Goal: Information Seeking & Learning: Learn about a topic

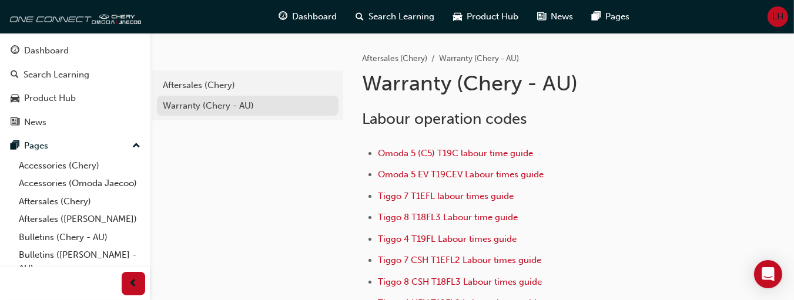
click at [180, 105] on div "Warranty (Chery - AU)" at bounding box center [248, 106] width 170 height 14
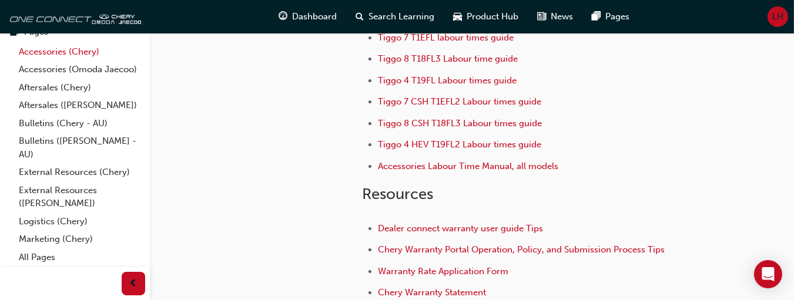
scroll to position [117, 0]
click at [27, 133] on link "Bulletins (Chery - AU)" at bounding box center [79, 124] width 131 height 18
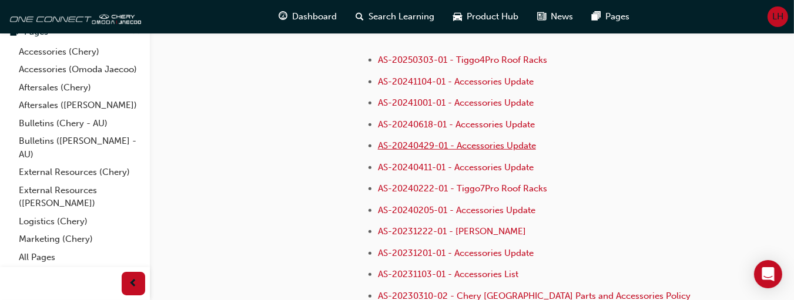
scroll to position [881, 0]
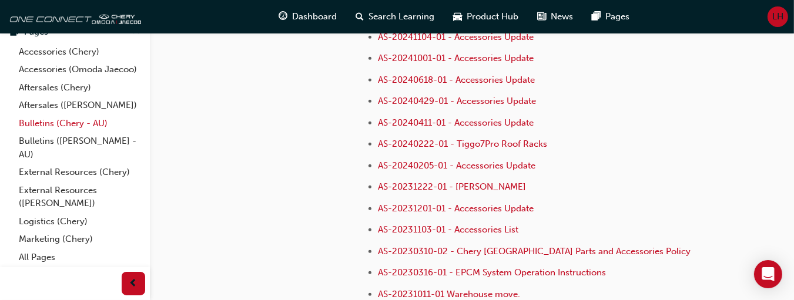
click at [45, 133] on link "Bulletins (Chery - AU)" at bounding box center [79, 124] width 131 height 18
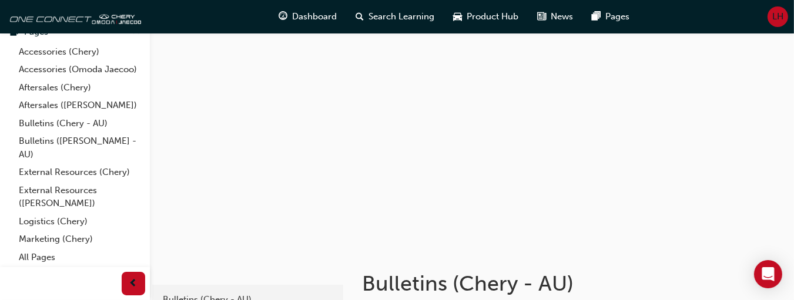
scroll to position [1531, 0]
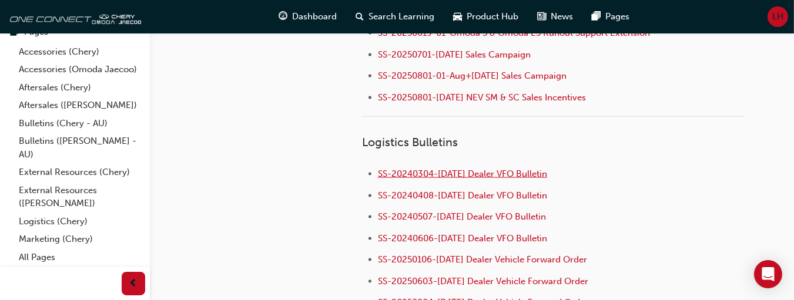
click at [533, 169] on span "SS-20240304-[DATE] Dealer VFO Bulletin" at bounding box center [462, 174] width 169 height 11
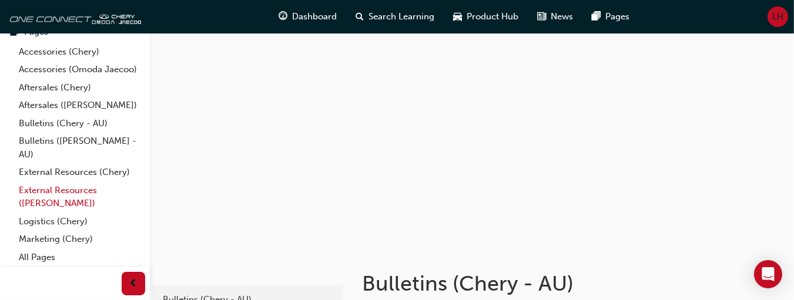
scroll to position [127, 0]
click at [41, 88] on link "Aftersales (Chery)" at bounding box center [79, 88] width 131 height 18
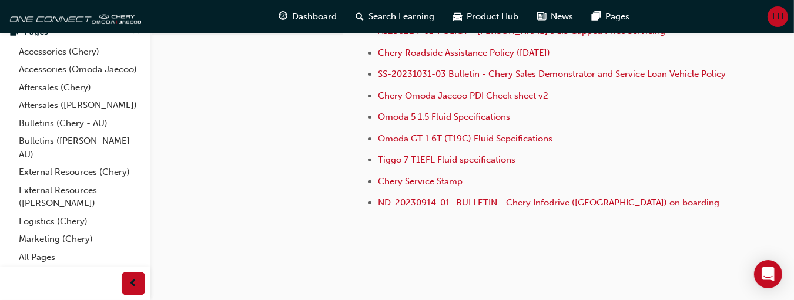
scroll to position [352, 0]
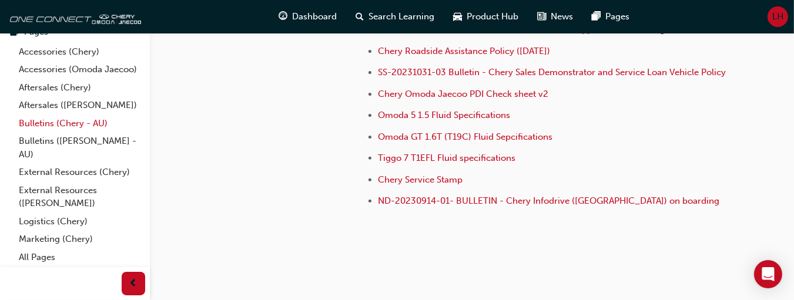
click at [40, 120] on link "Bulletins (Chery - AU)" at bounding box center [79, 124] width 131 height 18
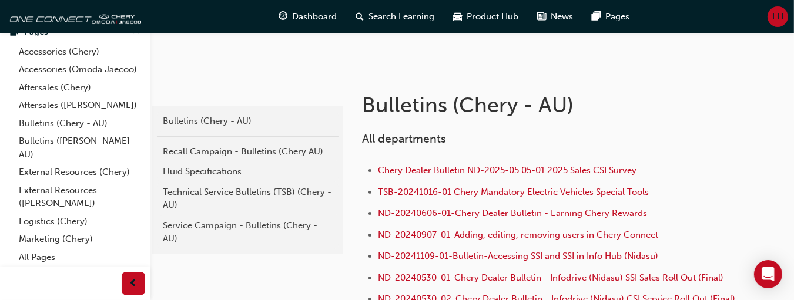
scroll to position [176, 0]
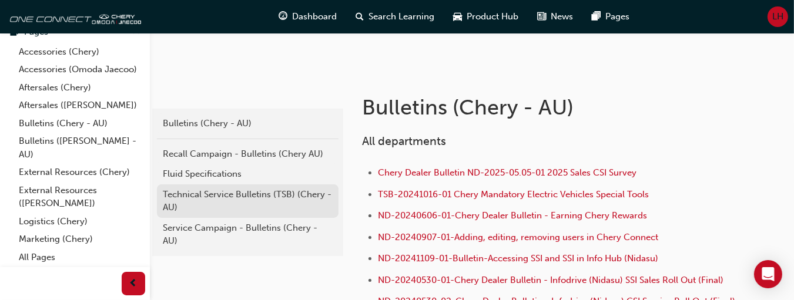
click at [259, 191] on div "Technical Service Bulletins (TSB) (Chery - AU)" at bounding box center [248, 201] width 170 height 26
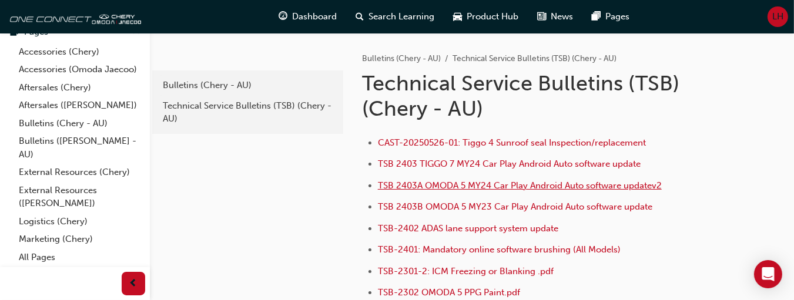
click at [439, 184] on span "TSB 2403A OMODA 5 MY24 Car Play Android Auto software updatev2" at bounding box center [520, 185] width 284 height 11
